Goal: Find specific page/section: Find specific page/section

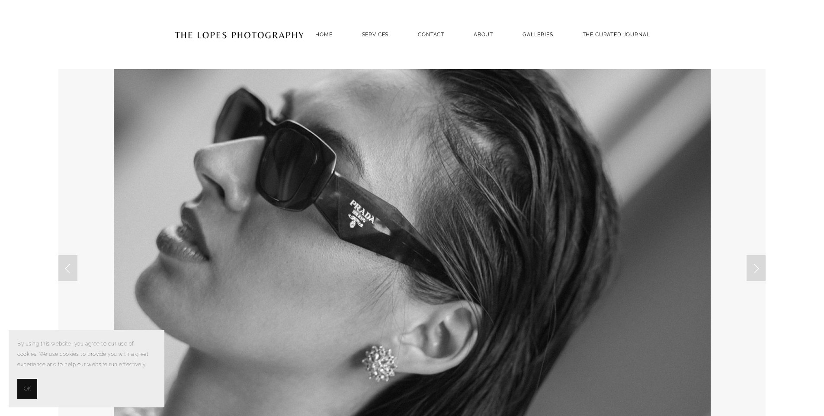
click at [25, 381] on button "OK" at bounding box center [27, 389] width 20 height 20
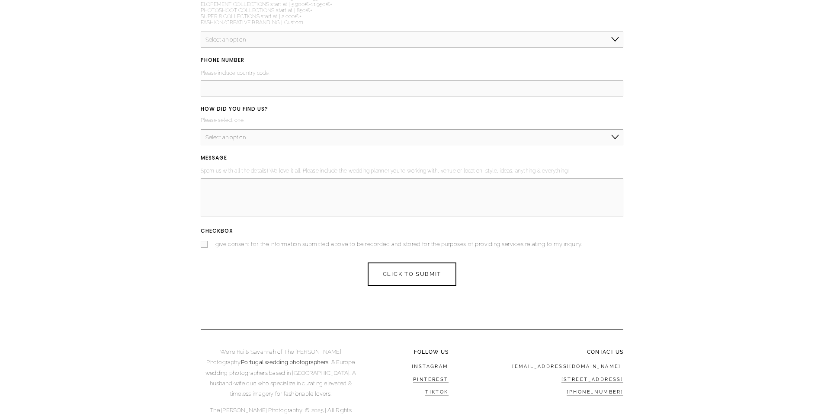
scroll to position [3277, 0]
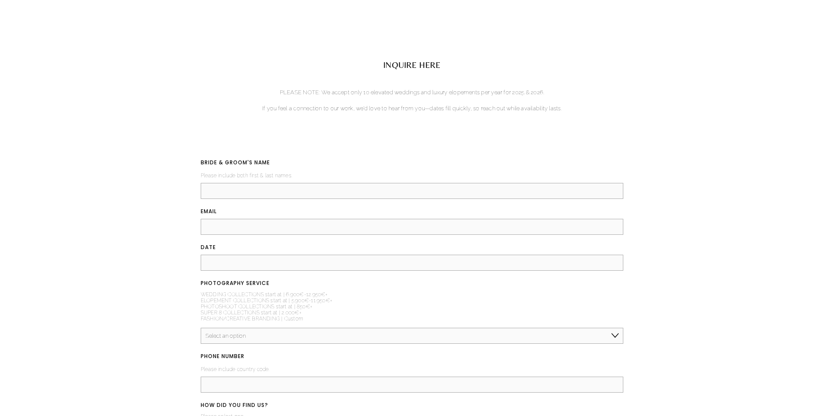
click at [236, 289] on p "WEDDING COLLECTIONS start at | 6.900€-12.950€+ ELOPEMENT COLLECTIONS start at |…" at bounding box center [266, 306] width 131 height 35
click at [291, 289] on p "WEDDING COLLECTIONS start at | 6.900€-12.950€+ ELOPEMENT COLLECTIONS start at |…" at bounding box center [266, 306] width 131 height 35
click at [328, 289] on p "WEDDING COLLECTIONS start at | 6.900€-12.950€+ ELOPEMENT COLLECTIONS start at |…" at bounding box center [266, 306] width 131 height 35
click at [375, 328] on select "Select an option Elopement, Civil or Micro Wedding | Less than 50 guests Mid-Si…" at bounding box center [412, 336] width 423 height 16
select select "Grand Wedding | over 200 guests"
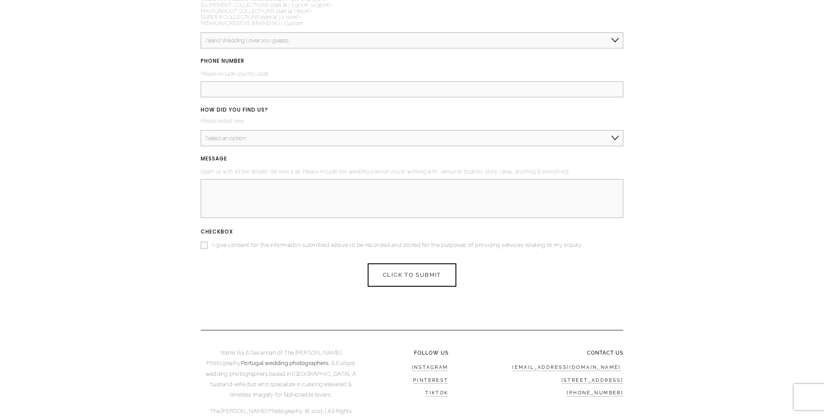
scroll to position [3573, 0]
click at [241, 359] on link "Portugal wedding photographers" at bounding box center [284, 362] width 87 height 7
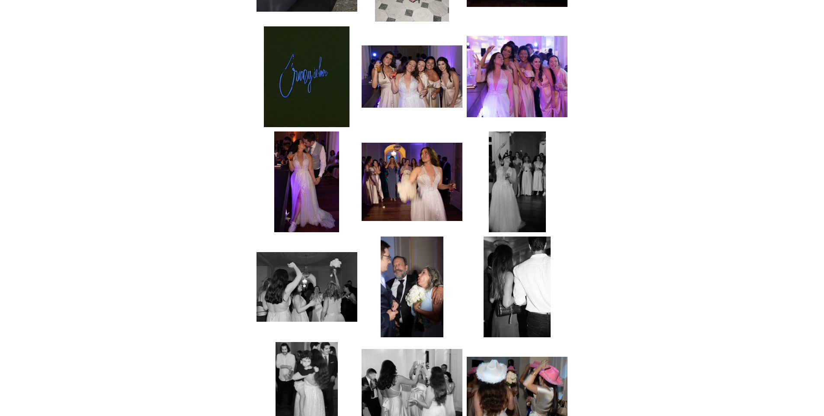
scroll to position [2255, 0]
